Goal: Browse casually: Explore the website without a specific task or goal

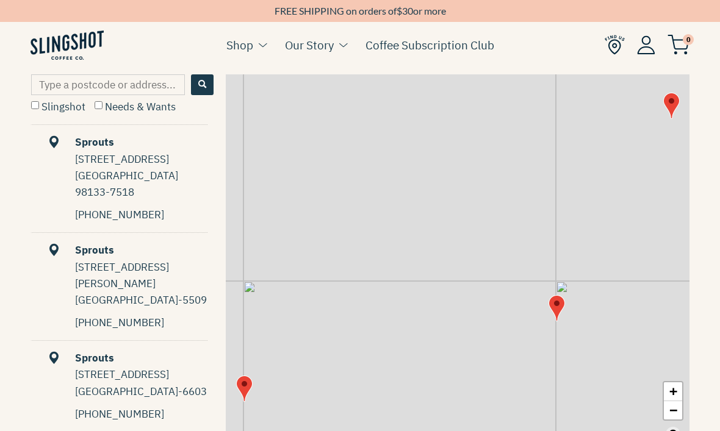
scroll to position [610, 0]
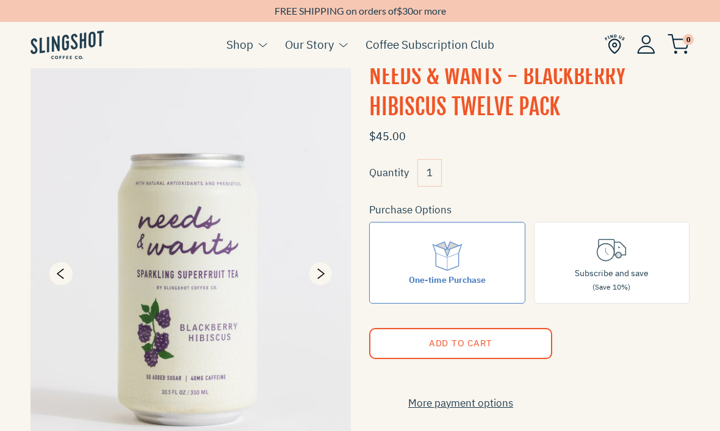
scroll to position [95, 0]
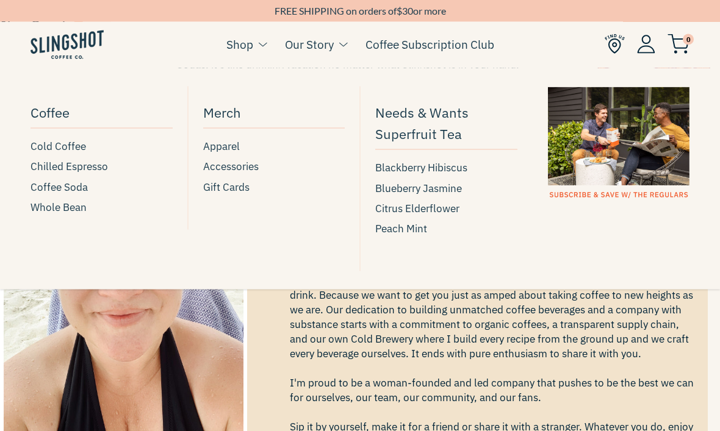
scroll to position [115, 0]
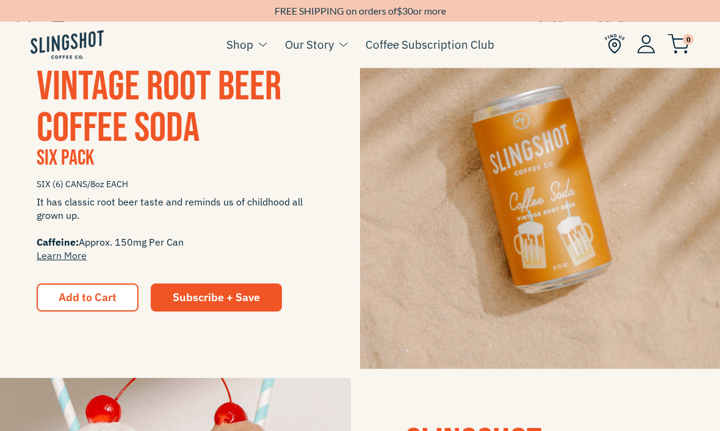
scroll to position [1010, 0]
